Goal: Check status: Check status

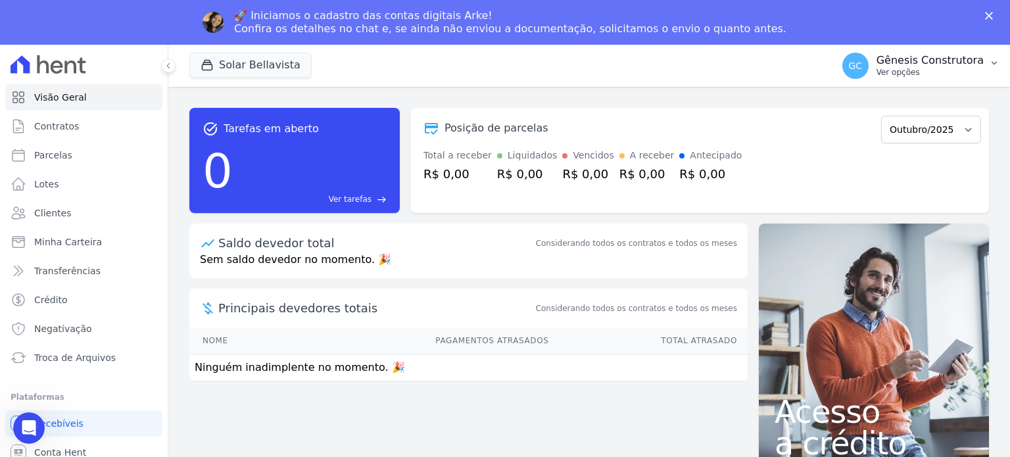
click at [934, 68] on p "Ver opções" at bounding box center [929, 72] width 107 height 11
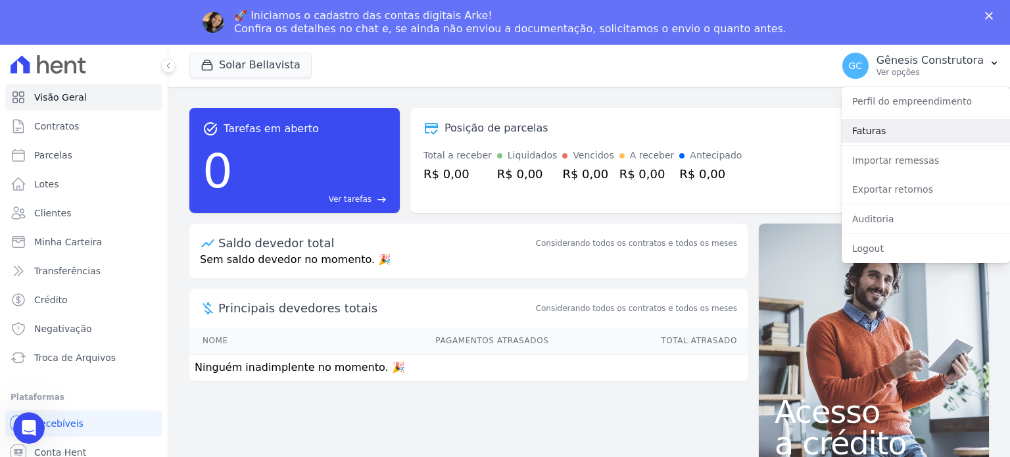
click at [928, 142] on link "Faturas" at bounding box center [925, 131] width 168 height 24
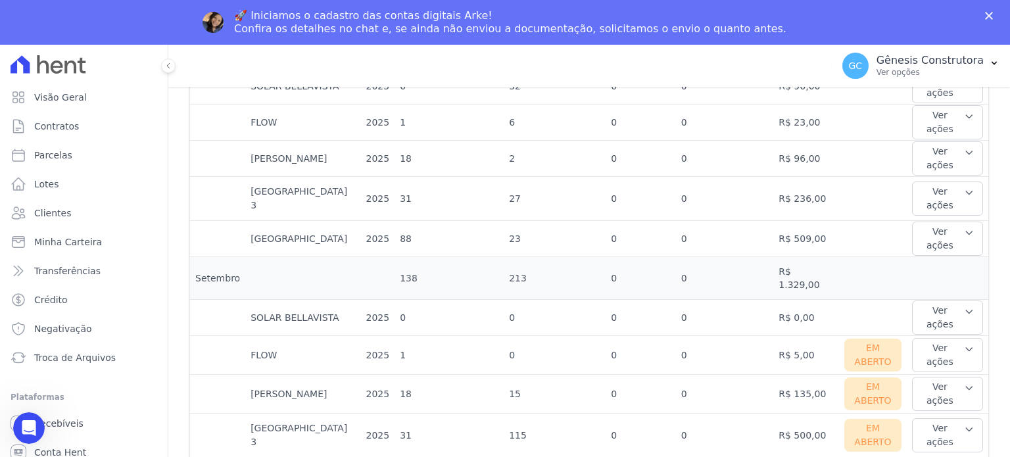
scroll to position [460, 0]
click at [926, 337] on button "Ver ações" at bounding box center [947, 354] width 71 height 34
click at [933, 390] on link "Ver boleto" at bounding box center [965, 397] width 97 height 14
click at [931, 337] on button "Ver ações" at bounding box center [947, 354] width 71 height 34
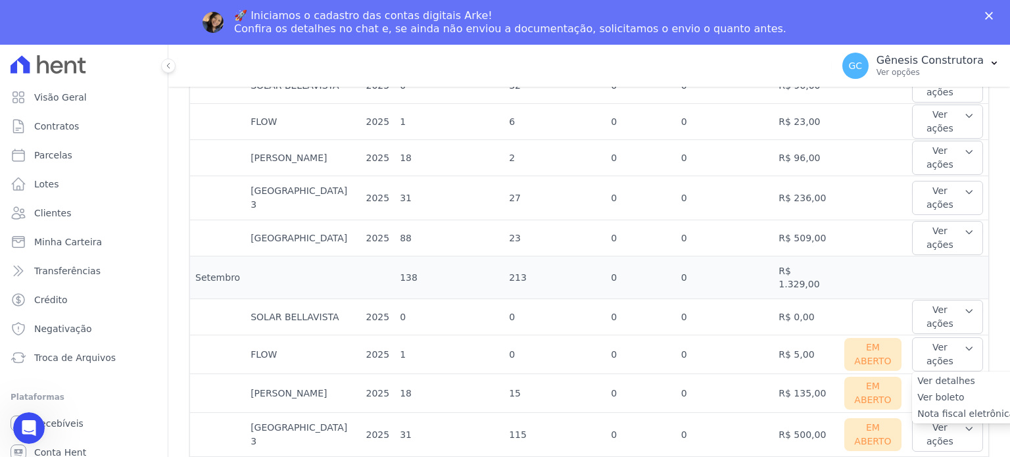
click at [954, 374] on link "Ver detalhes" at bounding box center [965, 381] width 97 height 14
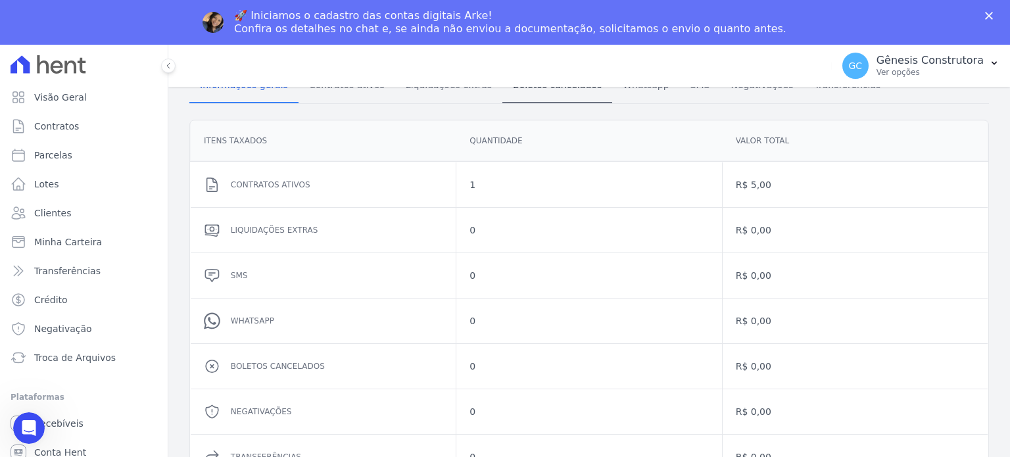
scroll to position [197, 0]
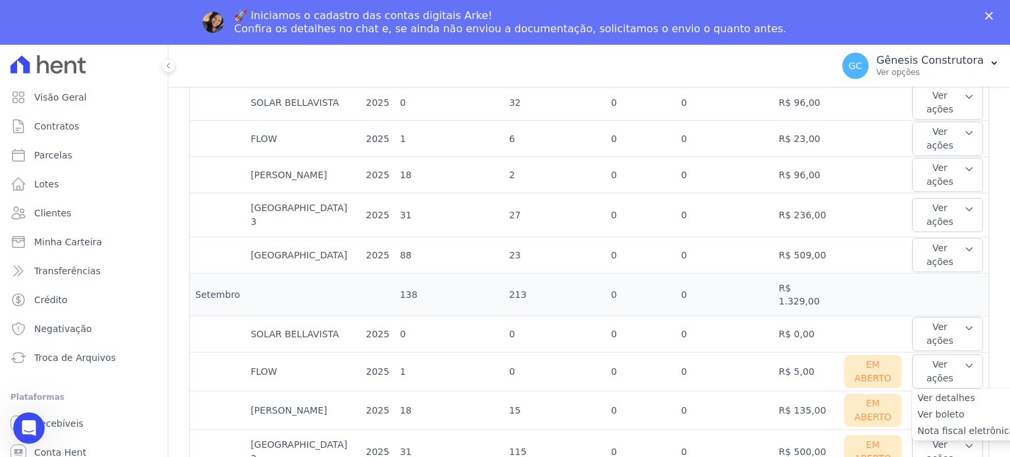
scroll to position [460, 0]
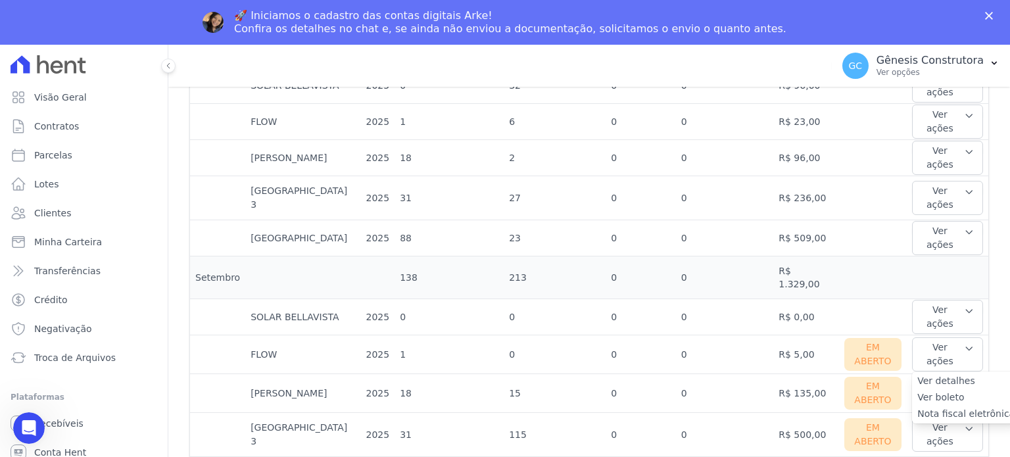
click at [931, 407] on link "Nota fiscal eletrônica" at bounding box center [965, 414] width 97 height 14
click at [946, 390] on link "Ver boleto" at bounding box center [965, 397] width 97 height 14
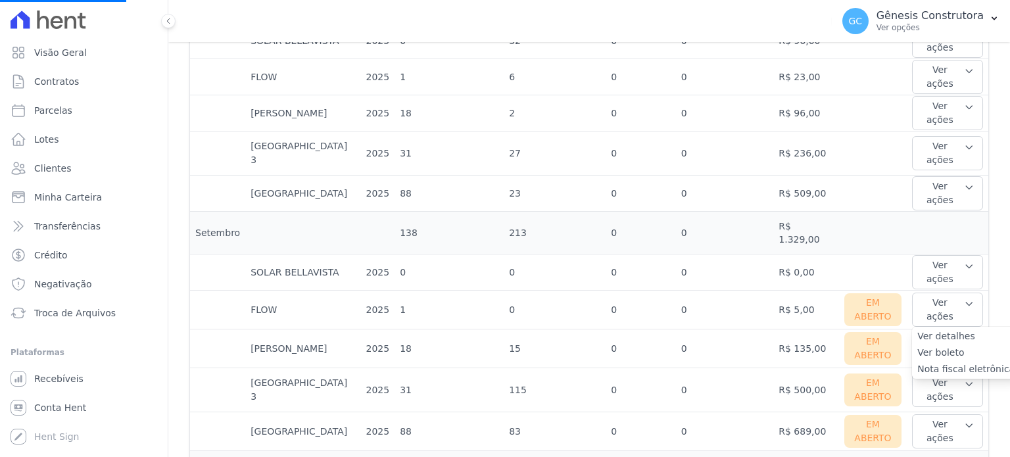
click at [936, 346] on link "Ver boleto" at bounding box center [965, 353] width 97 height 14
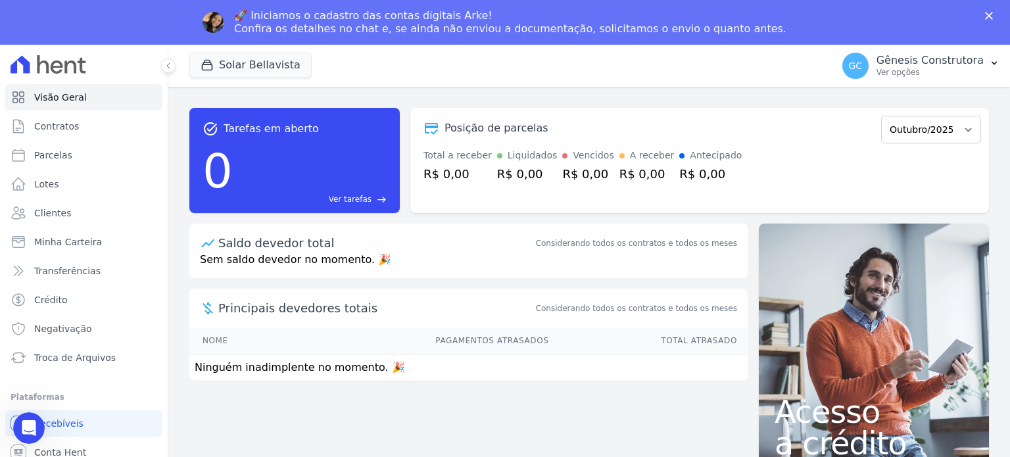
click at [942, 44] on div "🚀 Iniciamos o cadastro das contas digitais Arke! Confira os detalhes no chat e,…" at bounding box center [505, 22] width 1010 height 45
click at [942, 66] on p "Gênesis Construtora" at bounding box center [929, 60] width 107 height 13
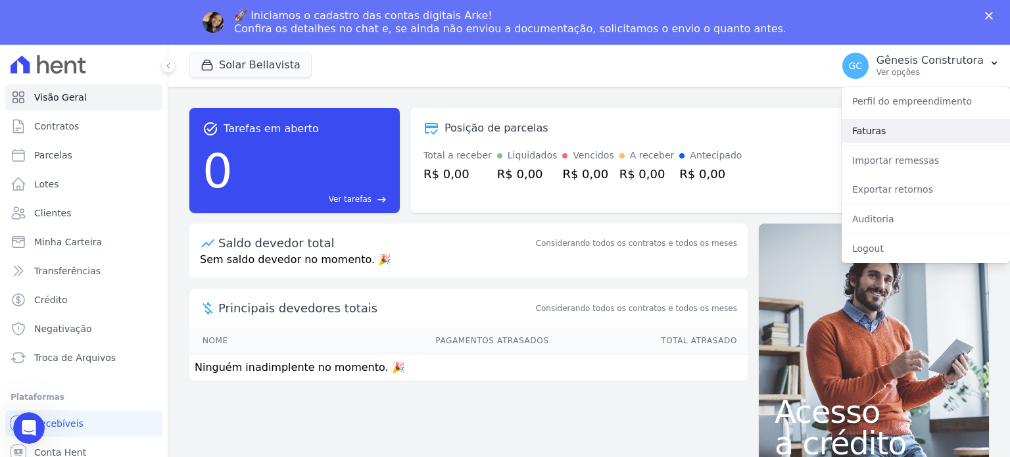
click at [928, 133] on link "Faturas" at bounding box center [925, 131] width 168 height 24
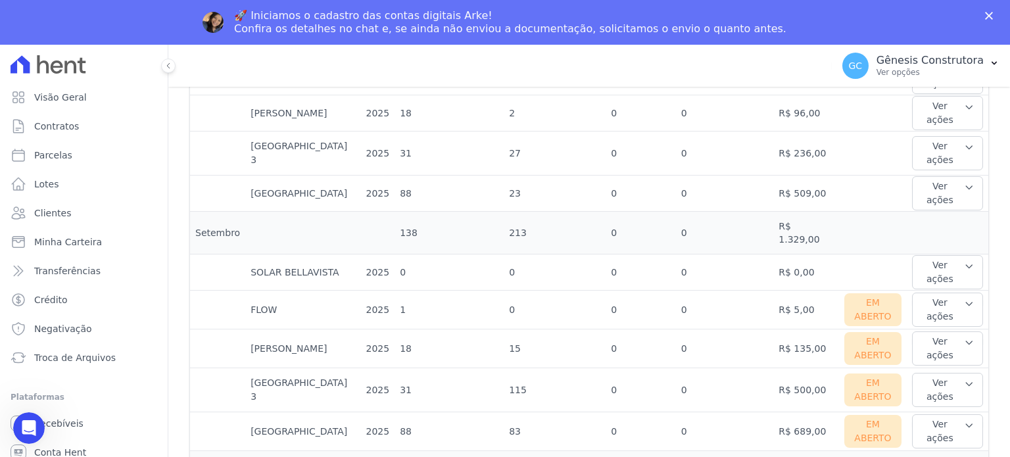
scroll to position [526, 0]
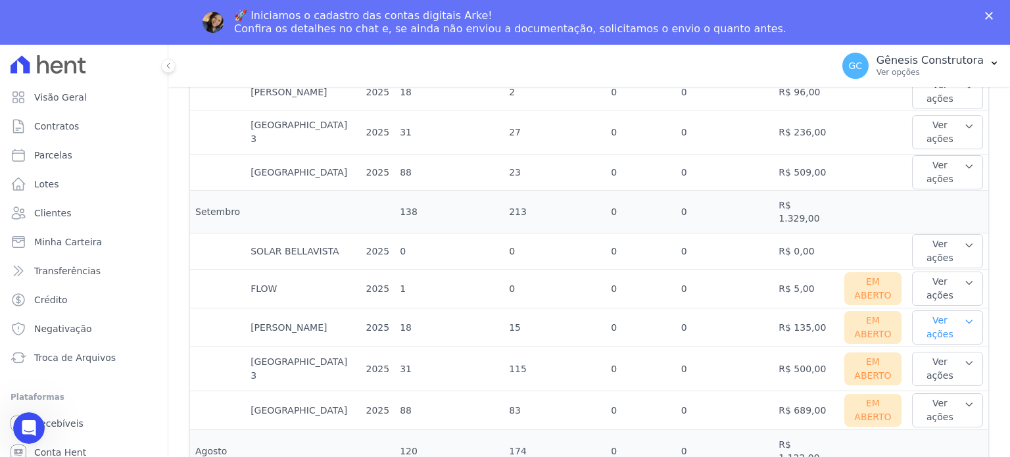
click at [918, 310] on button "Ver ações" at bounding box center [947, 327] width 71 height 34
click at [856, 430] on td at bounding box center [873, 451] width 68 height 43
click at [926, 310] on button "Ver ações" at bounding box center [947, 327] width 71 height 34
click at [925, 364] on link "Ver boleto" at bounding box center [965, 371] width 97 height 14
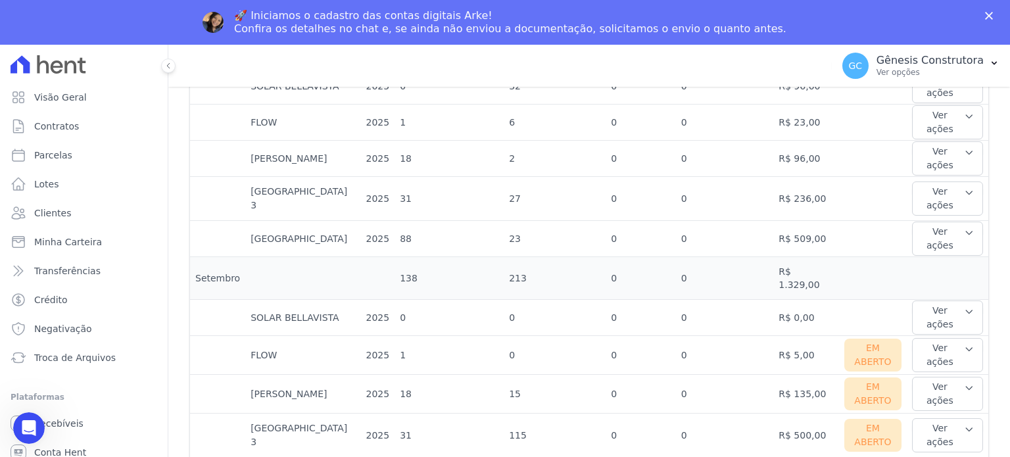
scroll to position [460, 0]
click at [942, 376] on button "Ver ações" at bounding box center [947, 393] width 71 height 34
click at [939, 429] on link "Ver boleto" at bounding box center [965, 436] width 97 height 14
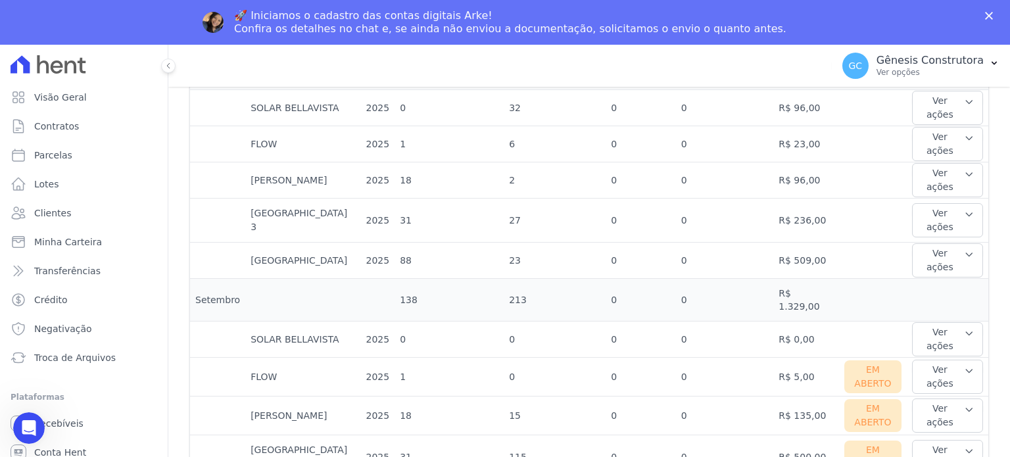
scroll to position [460, 0]
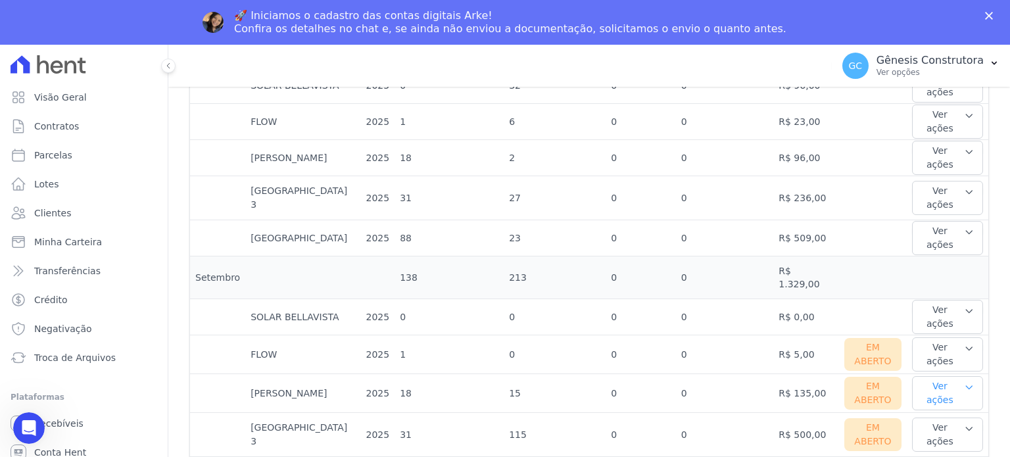
click at [944, 376] on button "Ver ações" at bounding box center [947, 393] width 71 height 34
click at [940, 429] on link "Ver boleto" at bounding box center [965, 436] width 97 height 14
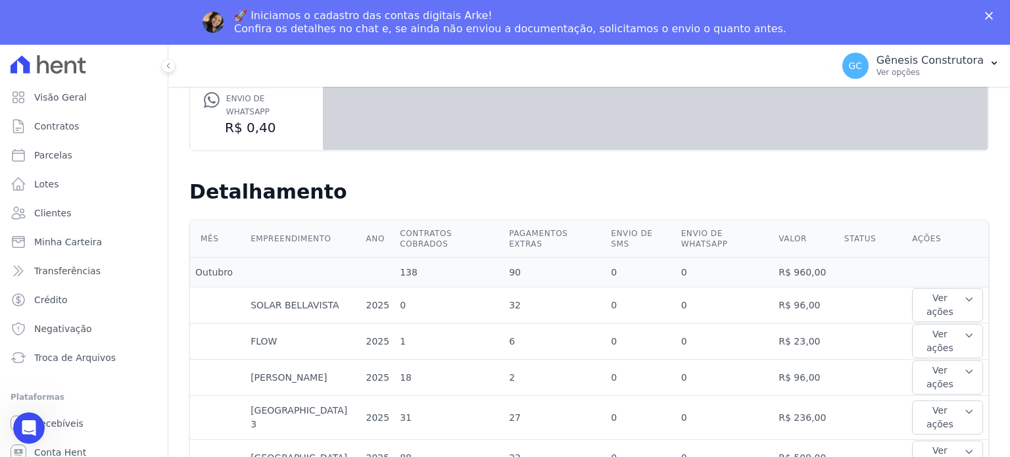
scroll to position [394, 0]
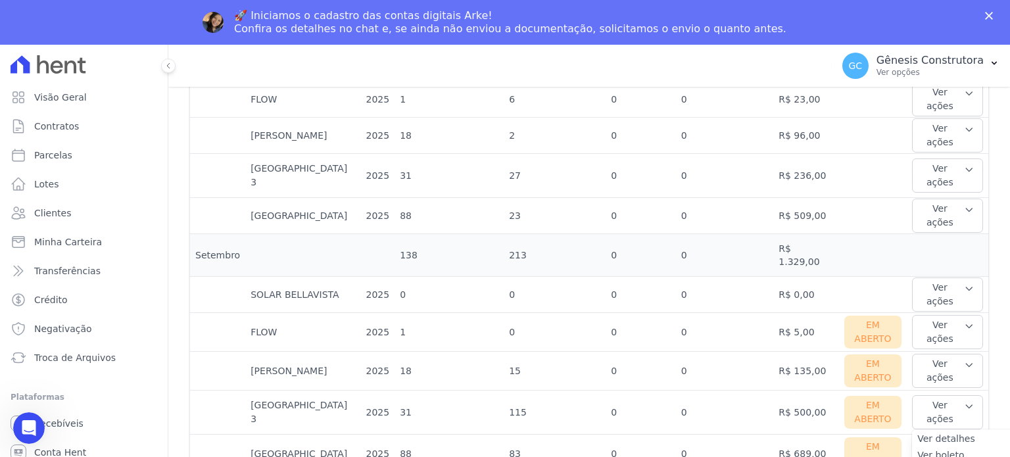
scroll to position [526, 0]
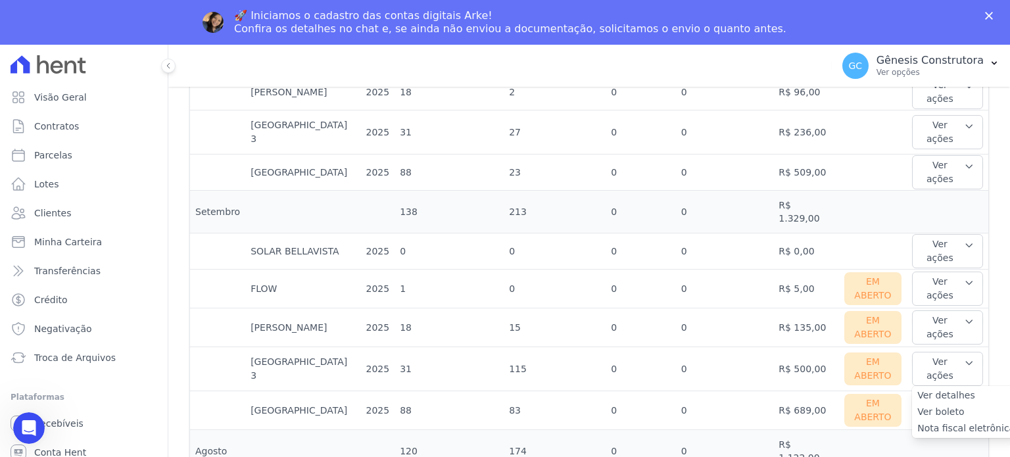
click at [935, 405] on link "Ver boleto" at bounding box center [965, 412] width 97 height 14
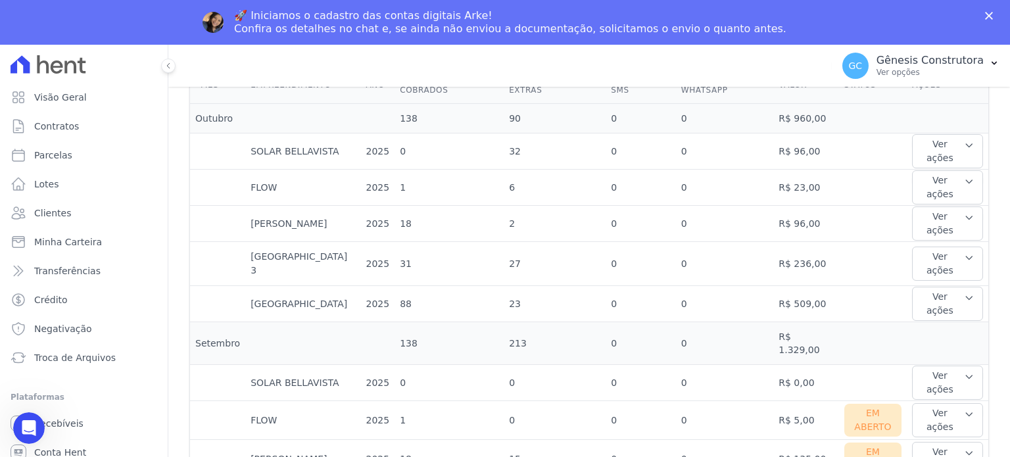
scroll to position [526, 0]
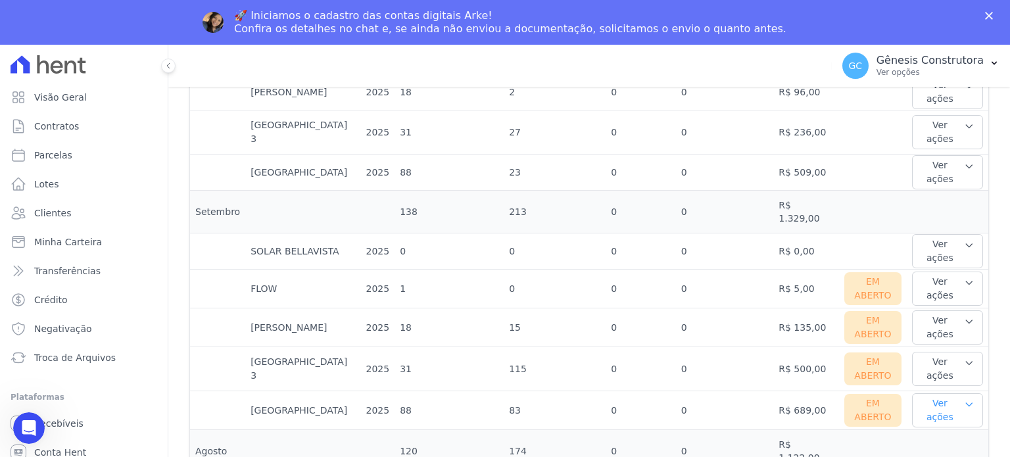
click at [950, 393] on button "Ver ações" at bounding box center [947, 410] width 71 height 34
click at [924, 446] on link "Ver boleto" at bounding box center [965, 453] width 97 height 14
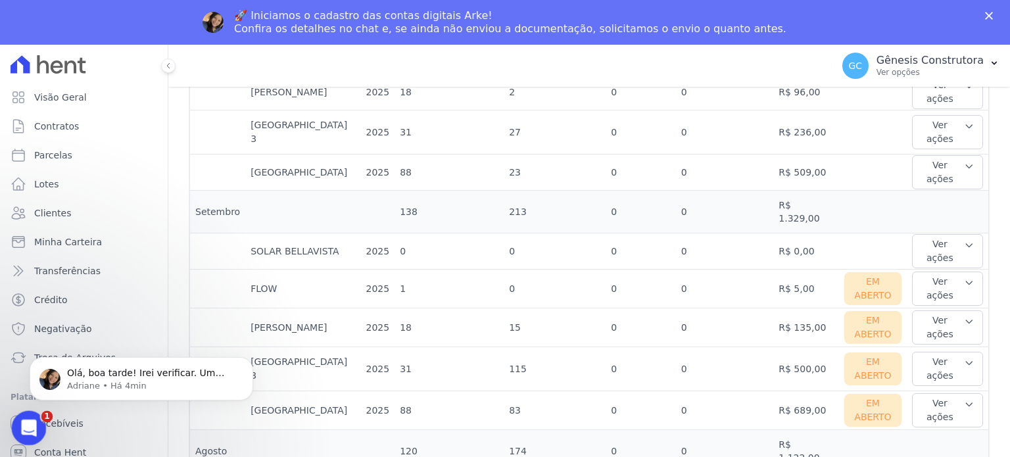
click at [26, 423] on icon "Abertura do Messenger da Intercom" at bounding box center [27, 426] width 22 height 22
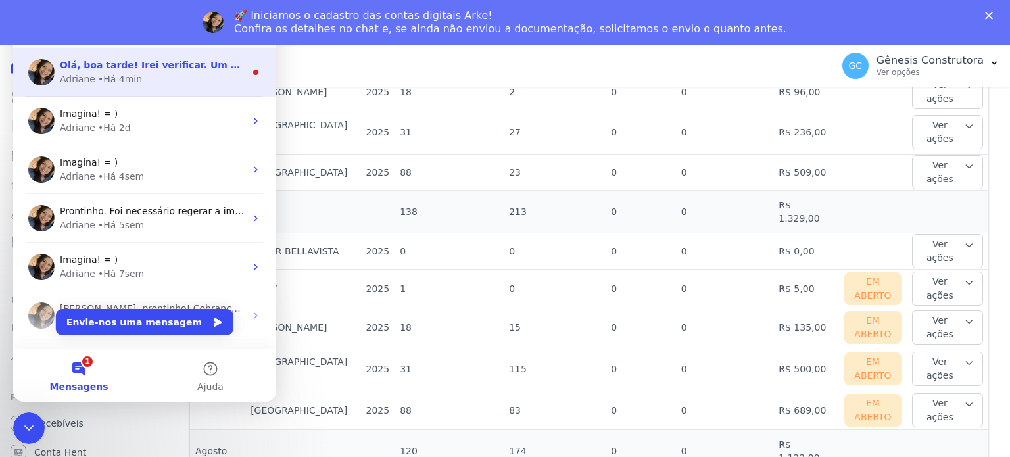
click at [193, 93] on div "Olá, boa tarde! Irei verificar. Um momento [PERSON_NAME] • Há 4min" at bounding box center [144, 72] width 263 height 49
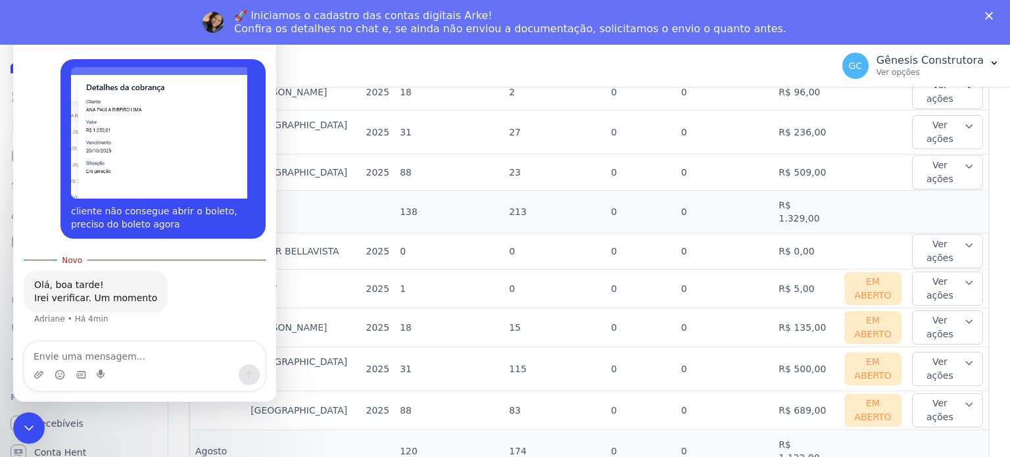
scroll to position [934, 0]
click at [23, 419] on icon "Encerramento do Messenger da Intercom" at bounding box center [27, 426] width 16 height 16
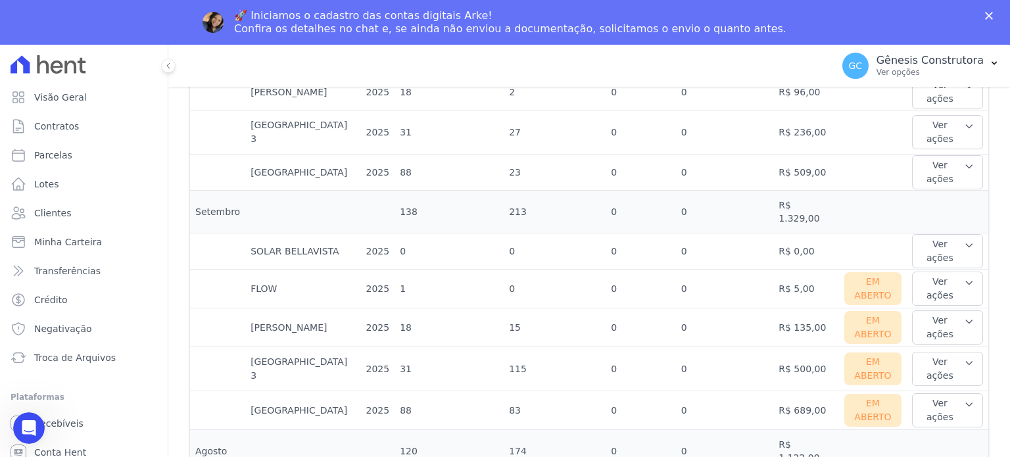
scroll to position [912, 0]
